Goal: Entertainment & Leisure: Consume media (video, audio)

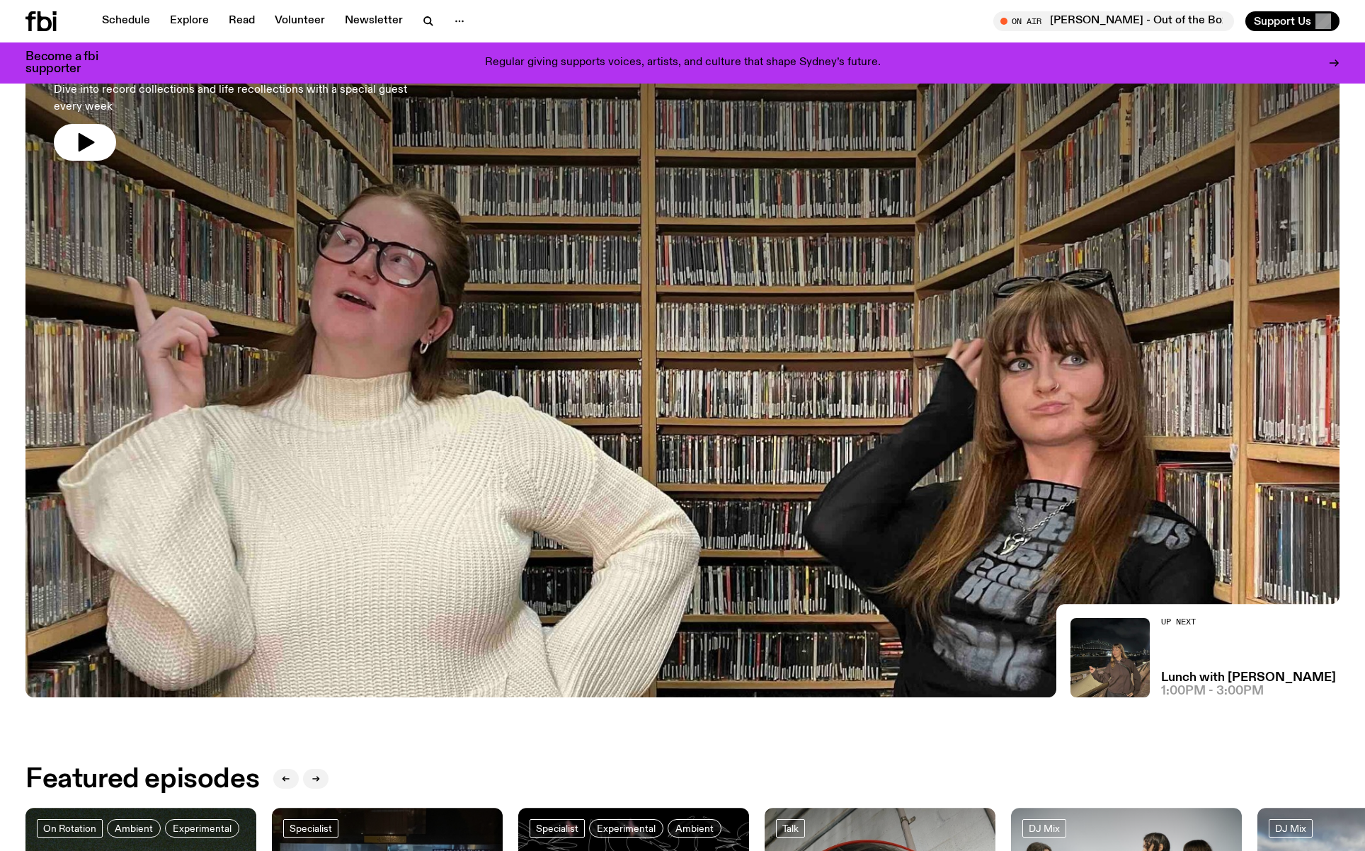
scroll to position [160, 0]
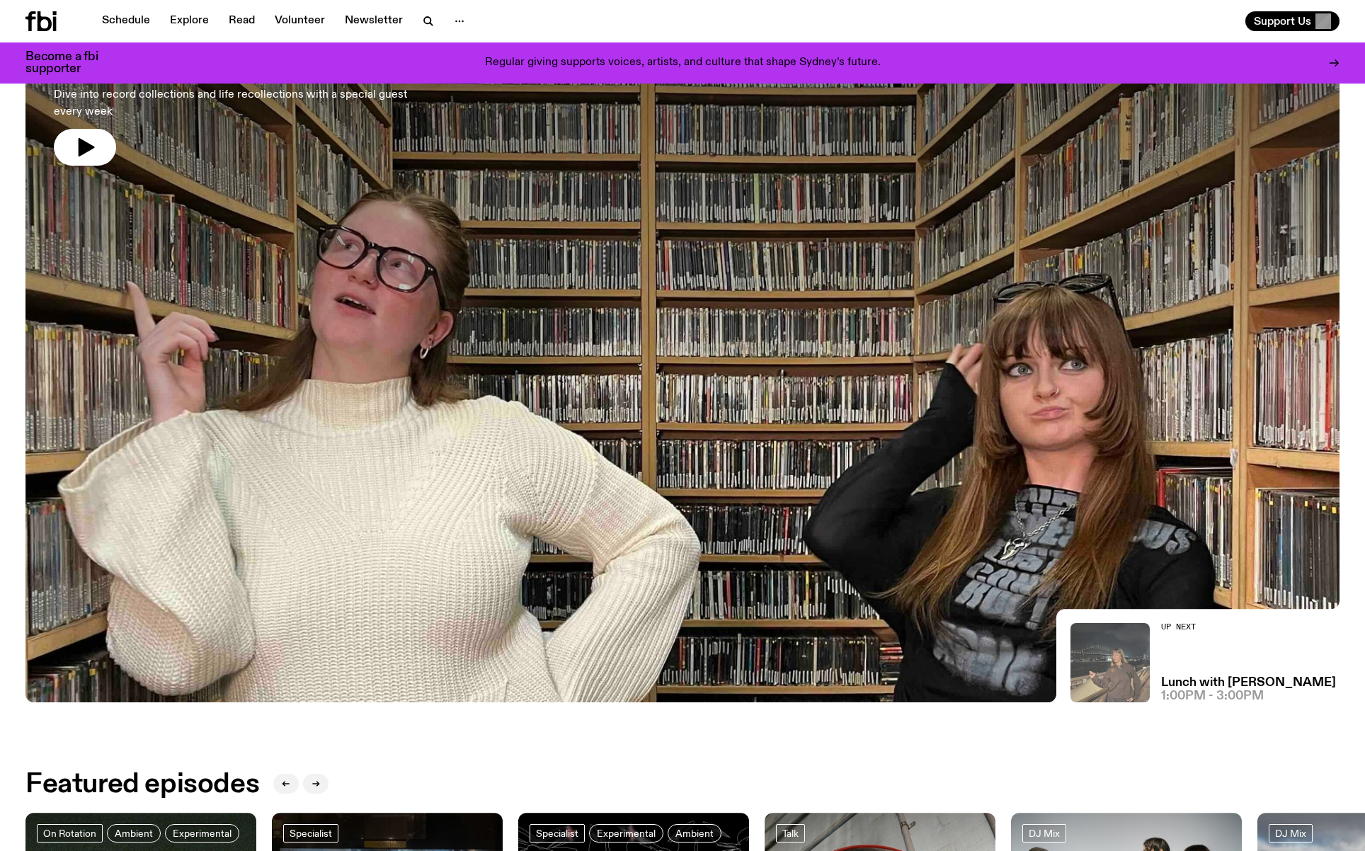
click at [1137, 663] on img at bounding box center [1110, 662] width 79 height 79
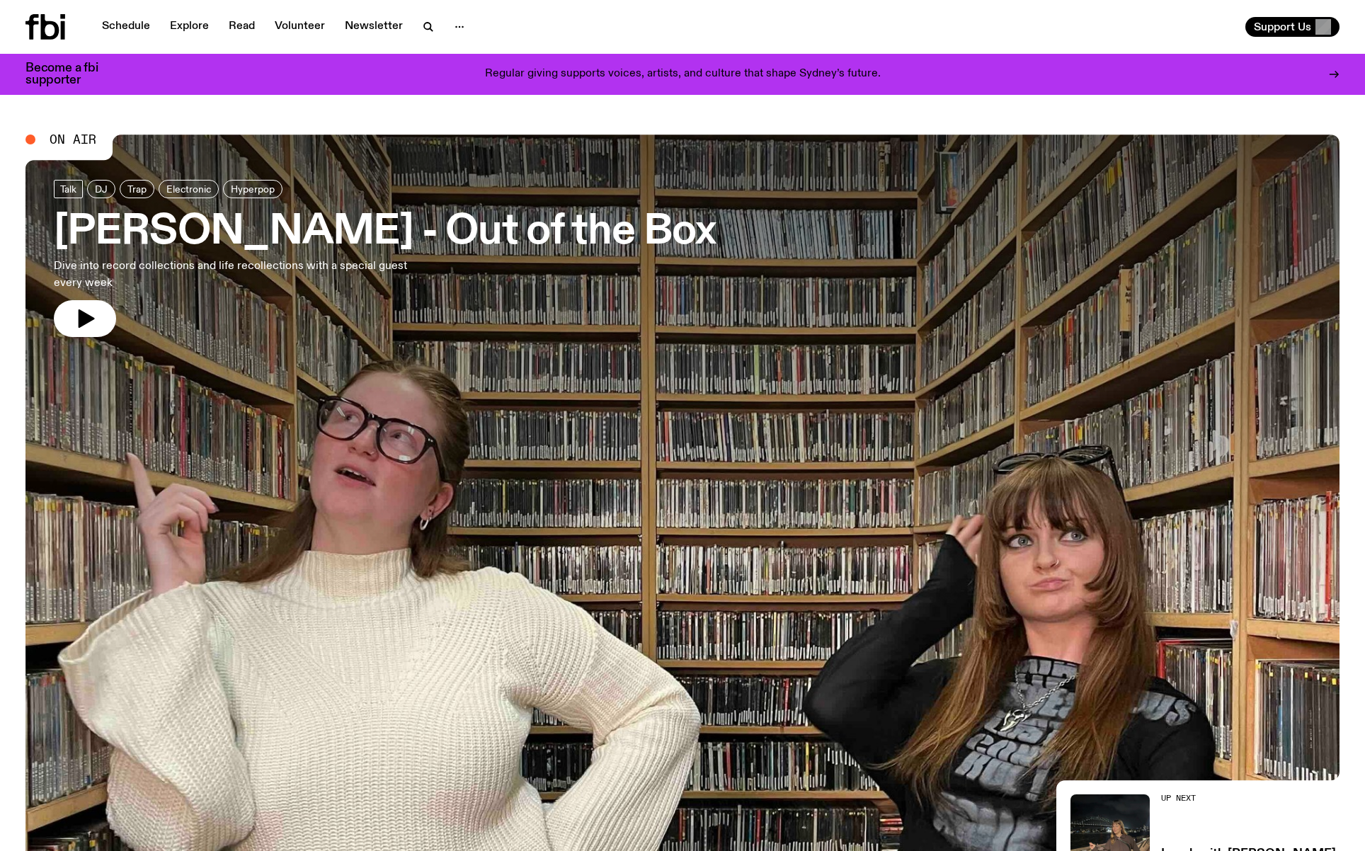
click at [36, 28] on icon at bounding box center [45, 26] width 40 height 25
click at [73, 137] on span "On Air" at bounding box center [73, 139] width 47 height 13
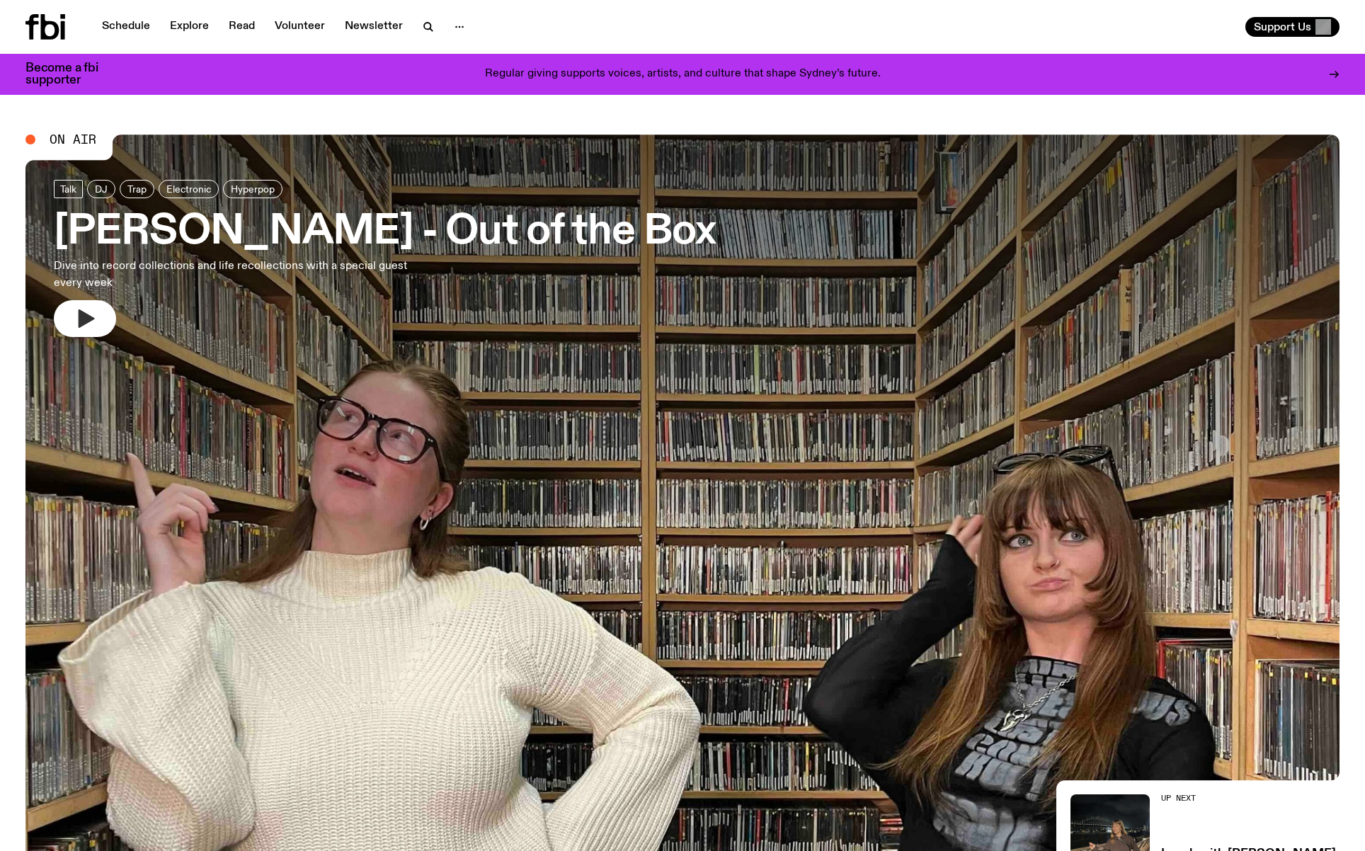
click at [88, 314] on icon "button" at bounding box center [85, 318] width 23 height 23
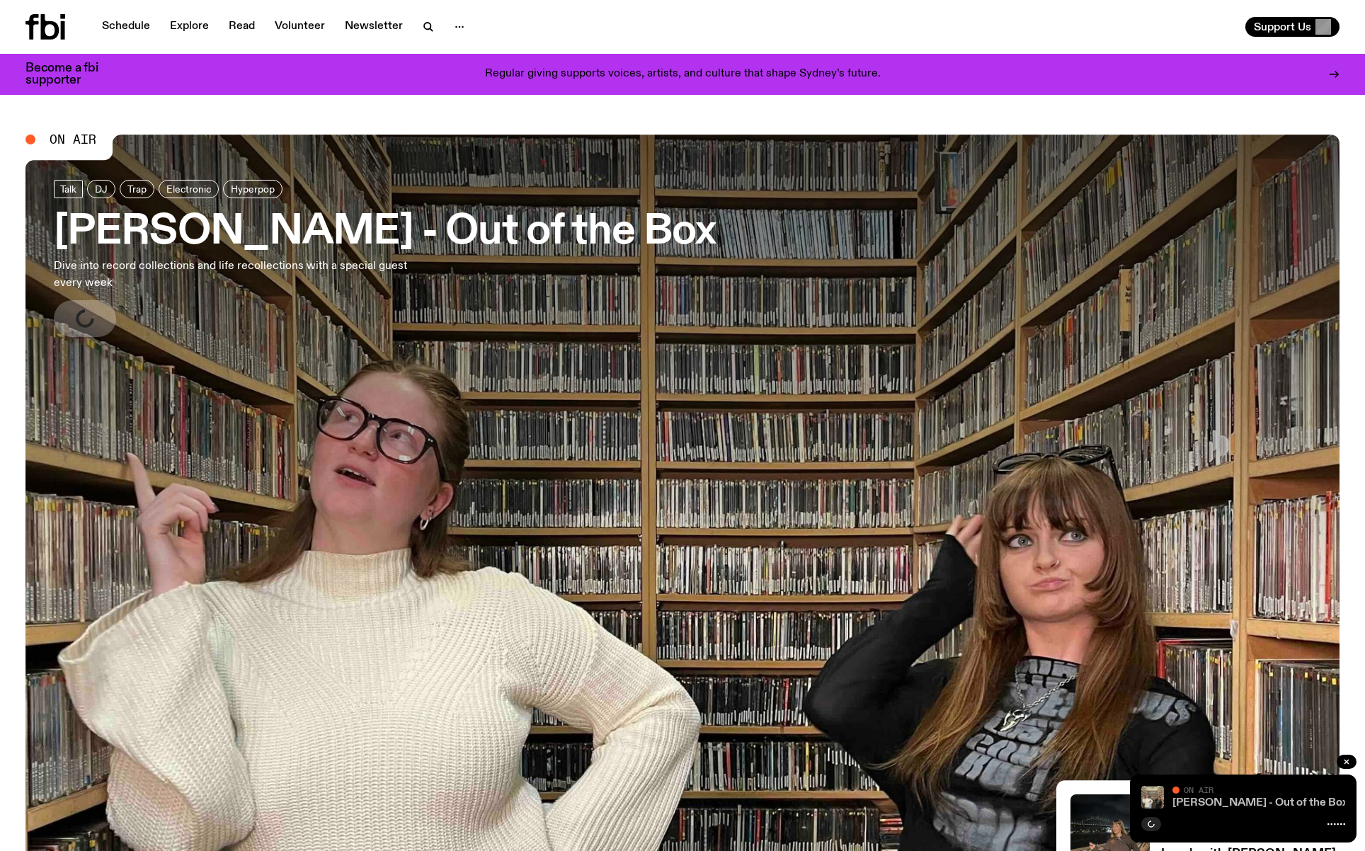
click at [1215, 801] on link "[PERSON_NAME] - Out of the Box" at bounding box center [1260, 802] width 176 height 11
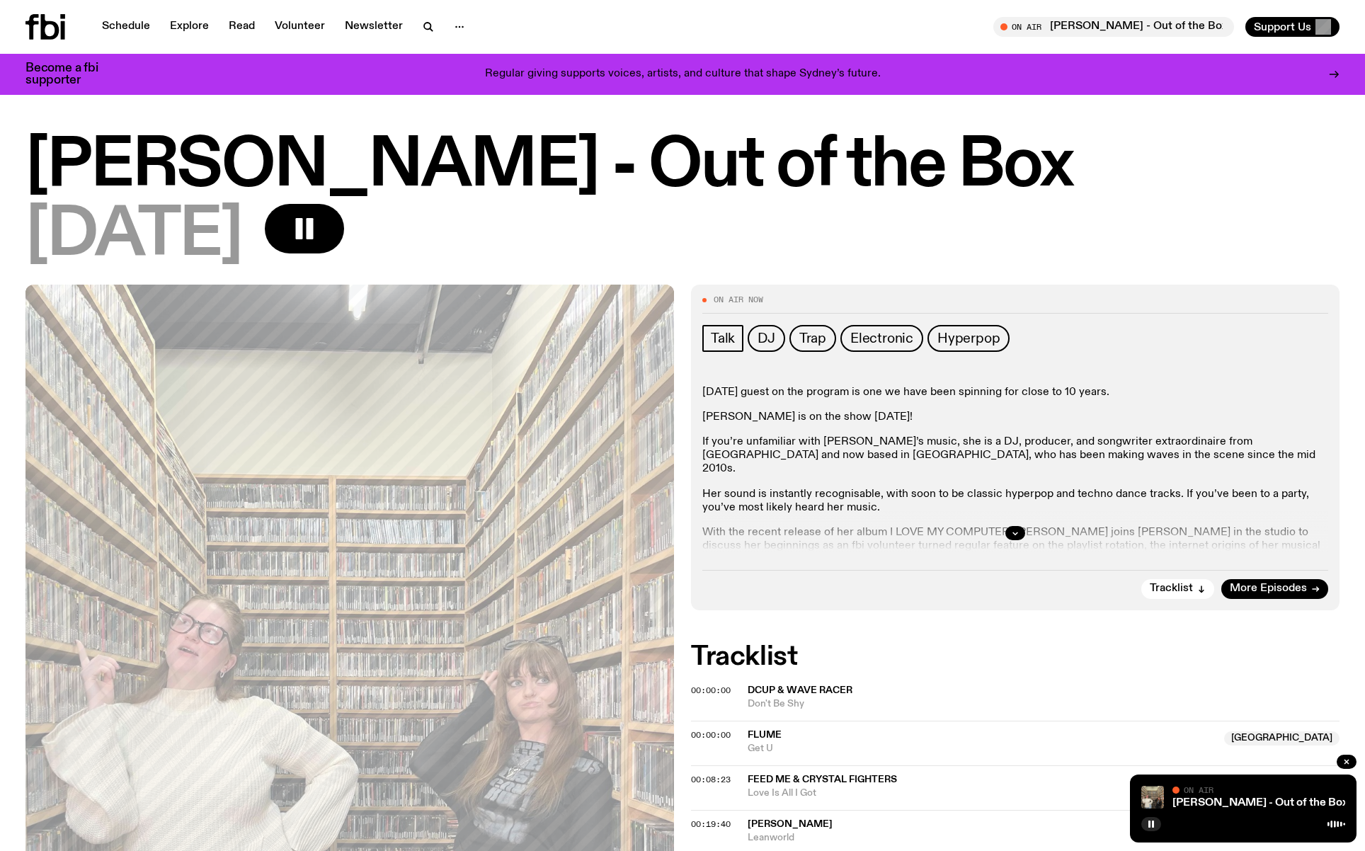
click at [115, 154] on h1 "[PERSON_NAME] - Out of the Box" at bounding box center [682, 167] width 1314 height 64
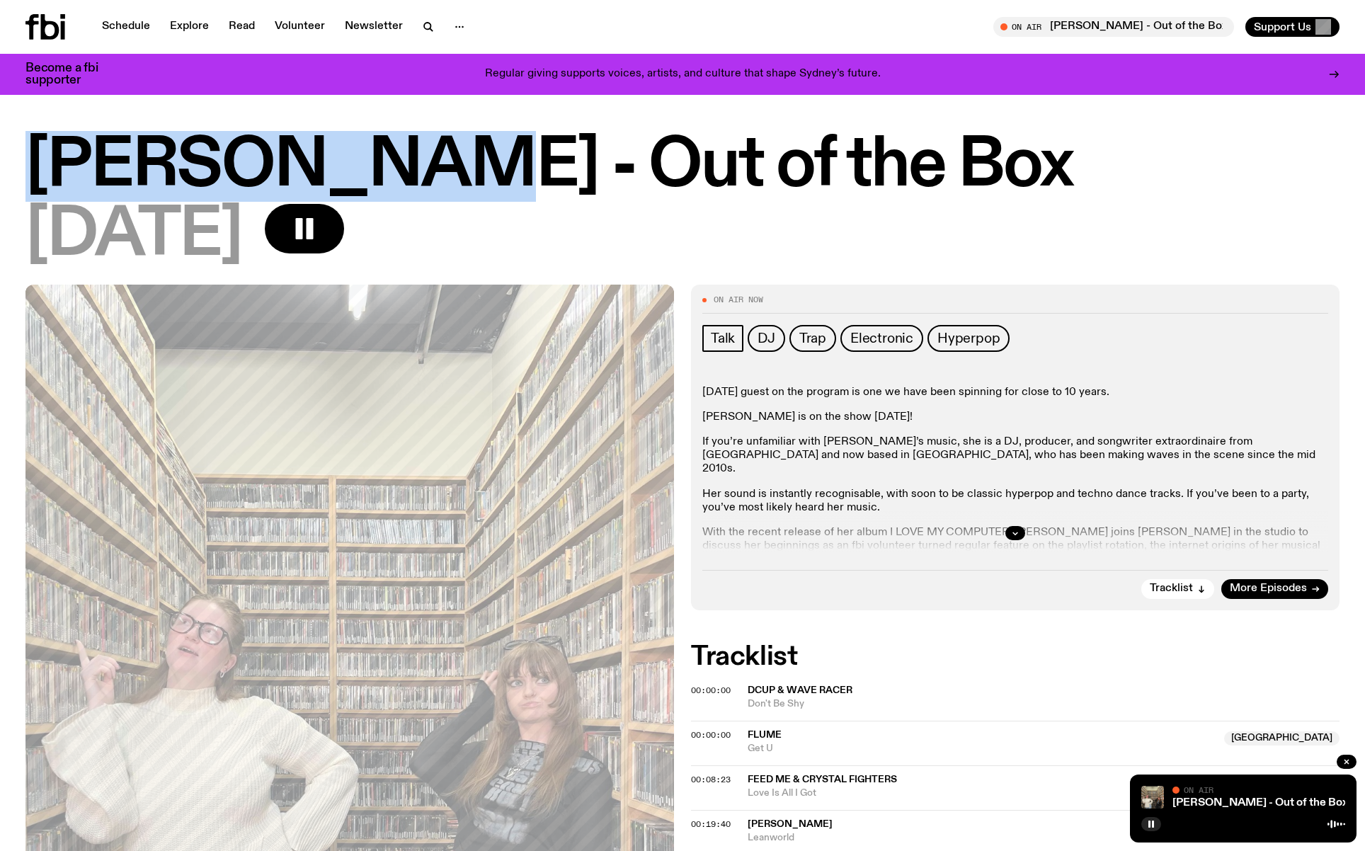
click at [115, 154] on h1 "[PERSON_NAME] - Out of the Box" at bounding box center [682, 167] width 1314 height 64
click at [232, 161] on h1 "[PERSON_NAME] - Out of the Box" at bounding box center [682, 167] width 1314 height 64
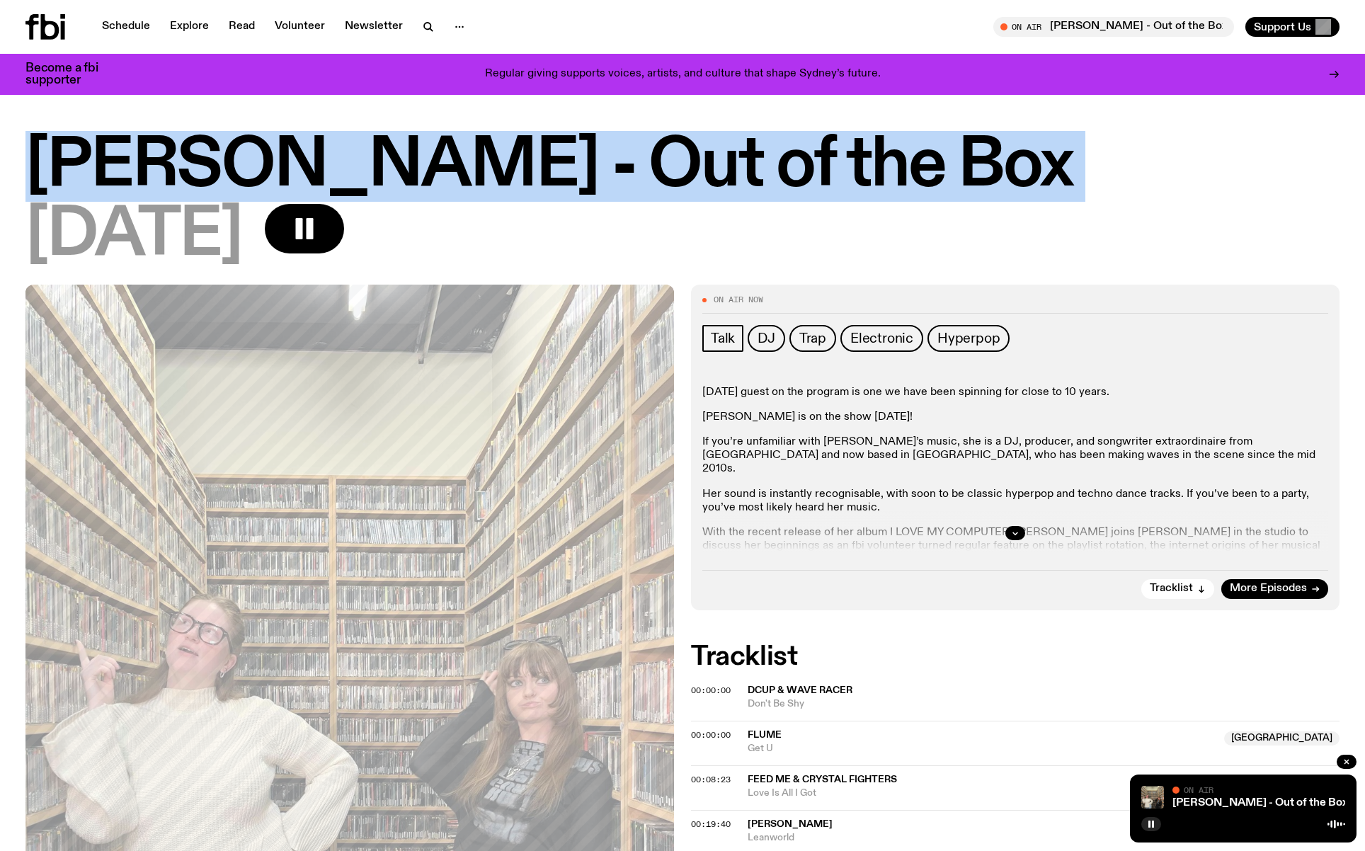
click at [232, 161] on h1 "[PERSON_NAME] - Out of the Box" at bounding box center [682, 167] width 1314 height 64
